Goal: Information Seeking & Learning: Learn about a topic

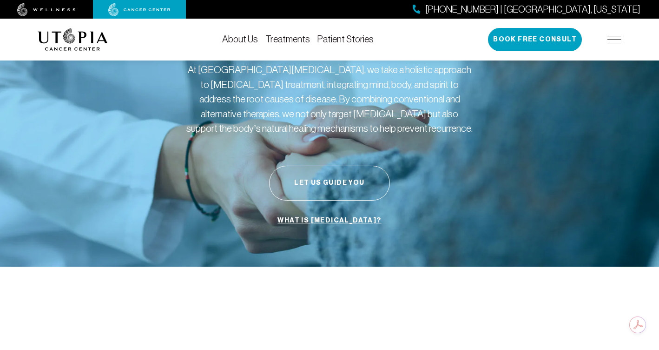
scroll to position [37, 0]
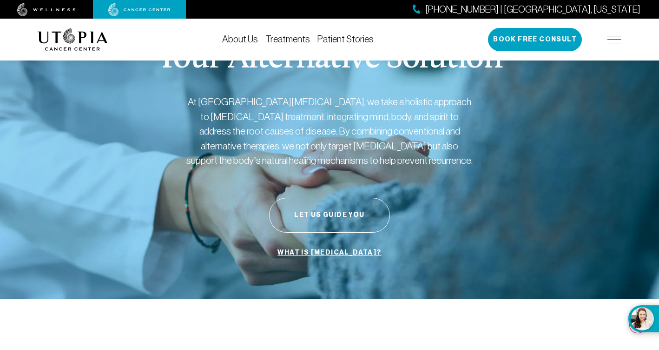
click at [286, 38] on link "Treatments" at bounding box center [288, 39] width 45 height 10
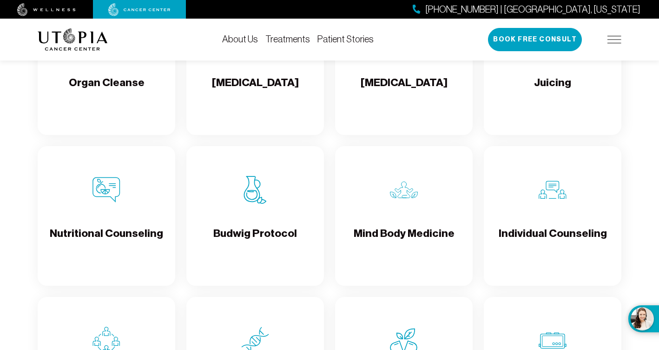
scroll to position [1319, 0]
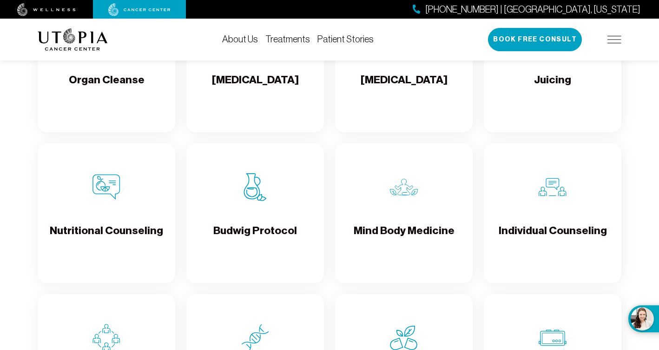
click at [264, 243] on h4 "Budwig Protocol" at bounding box center [255, 238] width 84 height 30
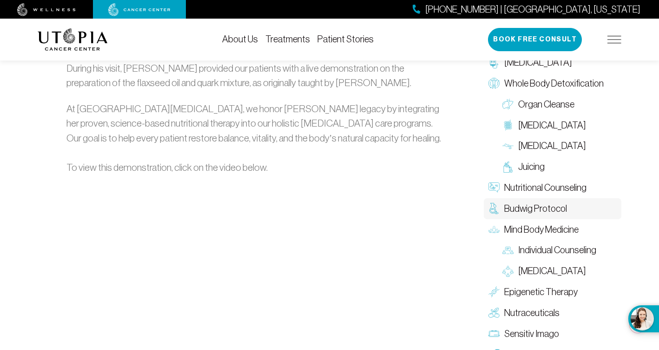
scroll to position [1348, 0]
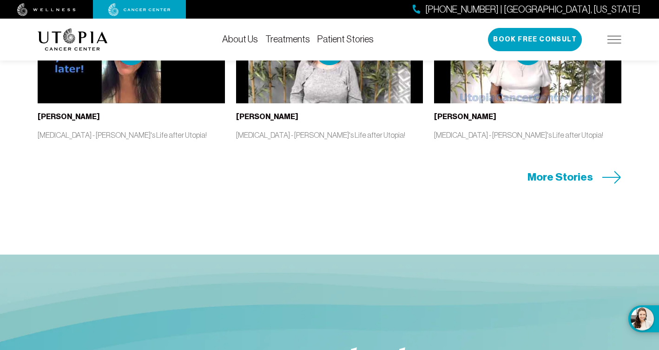
scroll to position [2028, 0]
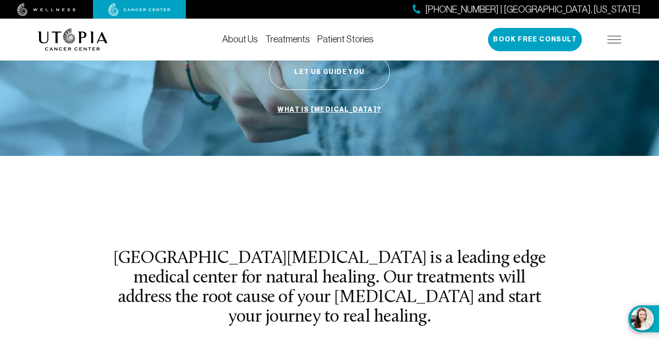
scroll to position [120, 0]
